Goal: Transaction & Acquisition: Subscribe to service/newsletter

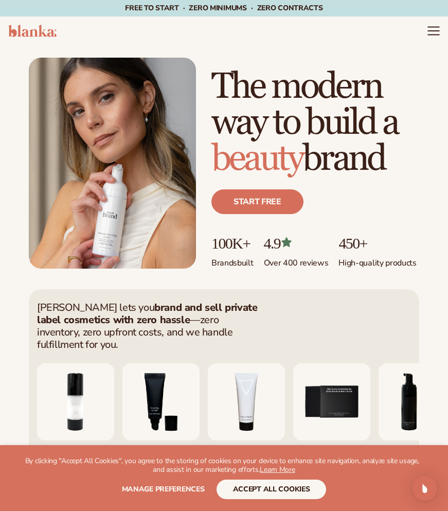
click at [437, 31] on icon "Menu" at bounding box center [433, 30] width 13 height 13
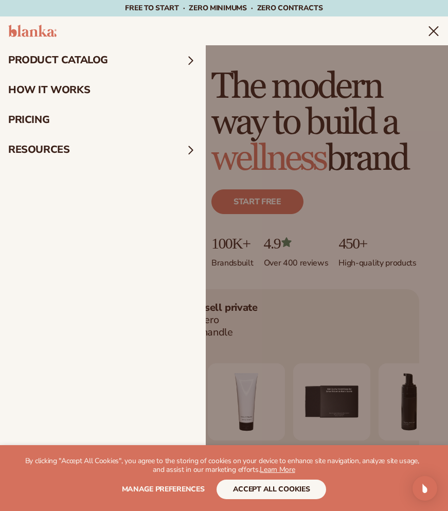
click at [428, 37] on summary "Menu" at bounding box center [434, 31] width 12 height 12
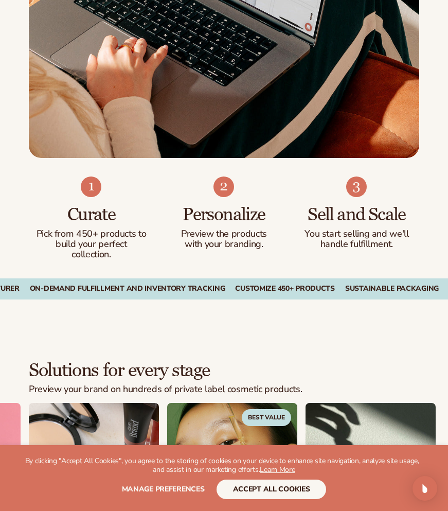
scroll to position [781, 0]
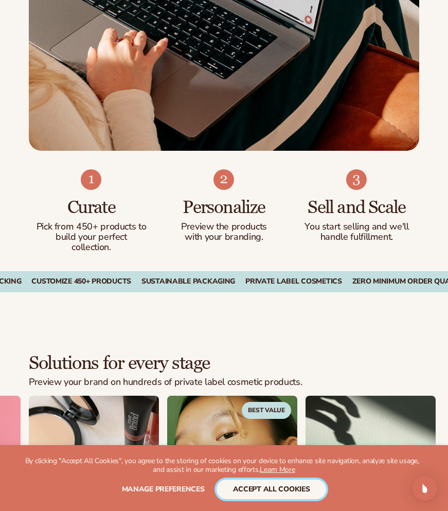
click at [275, 491] on button "accept all cookies" at bounding box center [272, 490] width 110 height 20
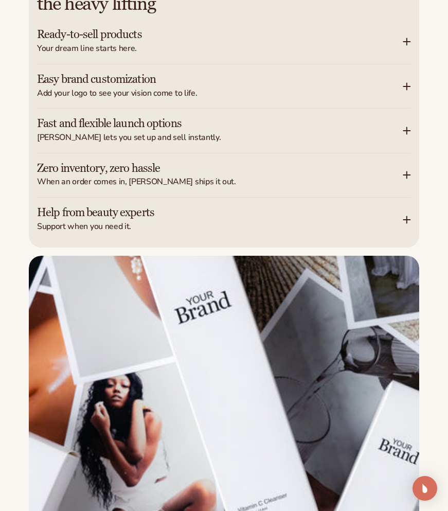
scroll to position [1552, 0]
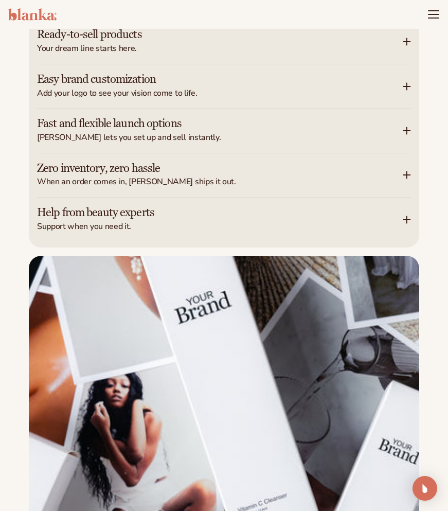
click at [199, 178] on span "When an order comes in, Blanka ships it out." at bounding box center [220, 182] width 366 height 9
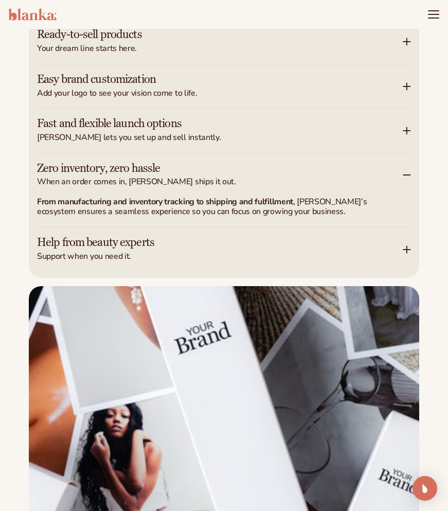
click at [145, 249] on div "Let Blanka handle the heavy lifting Ready-to-sell products Your dream line star…" at bounding box center [224, 119] width 391 height 318
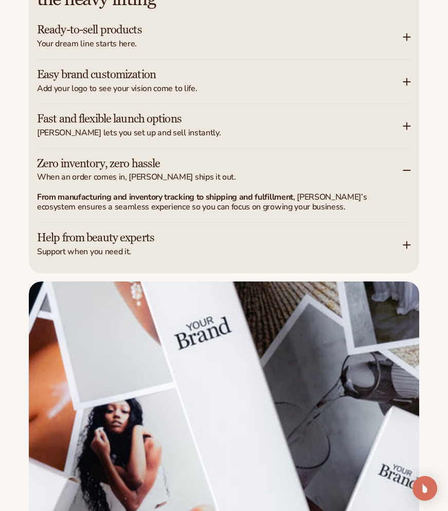
click at [405, 241] on icon at bounding box center [407, 245] width 8 height 8
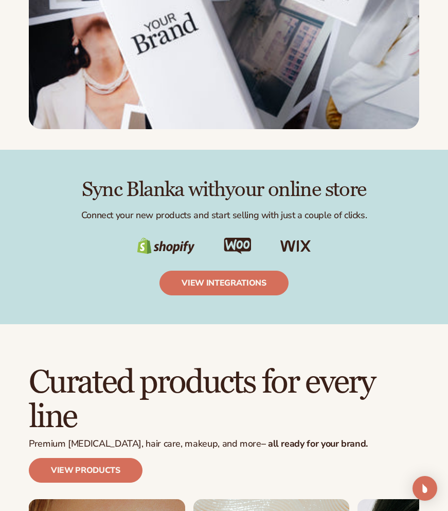
scroll to position [2199, 0]
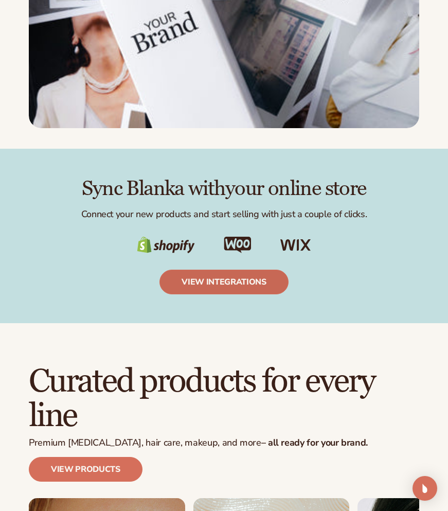
click at [222, 270] on link "view integrations" at bounding box center [224, 282] width 129 height 25
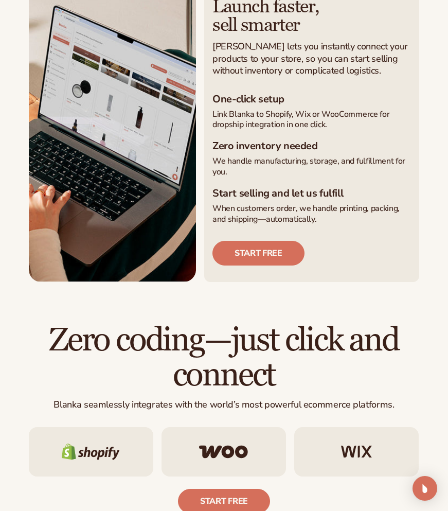
scroll to position [253, 0]
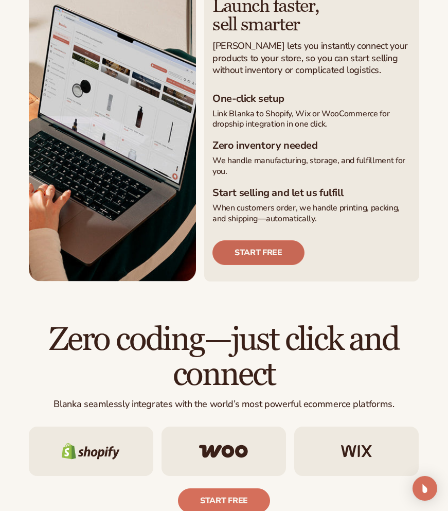
click at [265, 254] on link "Start free" at bounding box center [259, 252] width 92 height 25
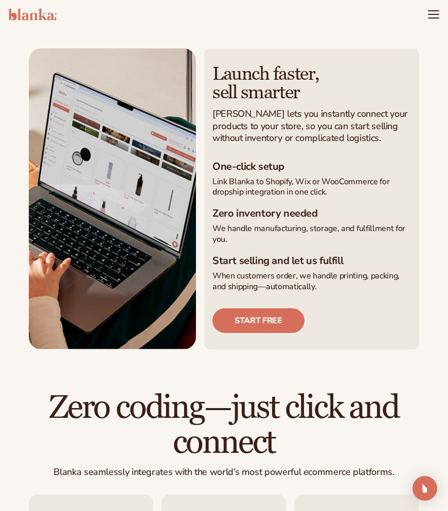
scroll to position [155, 0]
